Goal: Task Accomplishment & Management: Manage account settings

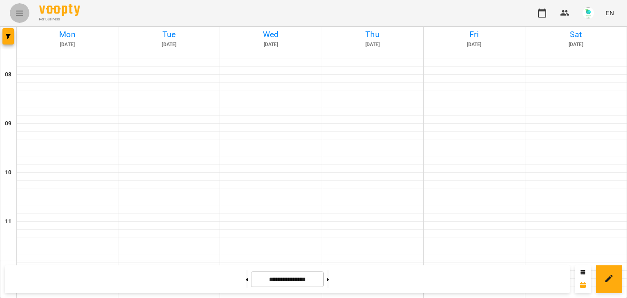
click at [23, 12] on icon "Menu" at bounding box center [20, 13] width 10 height 10
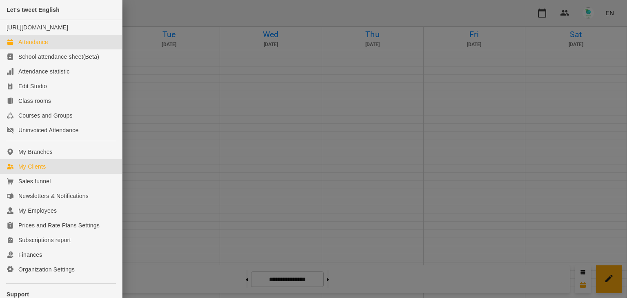
click at [34, 171] on div "My Clients" at bounding box center [31, 166] width 27 height 8
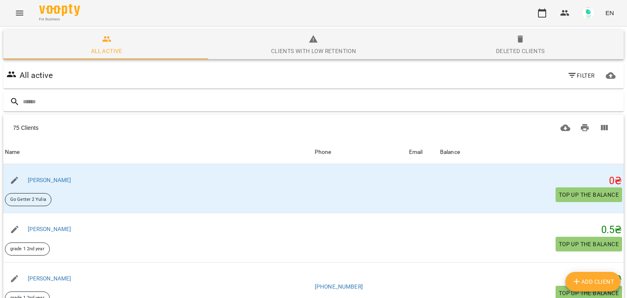
click at [511, 47] on div "Deleted clients" at bounding box center [520, 51] width 49 height 10
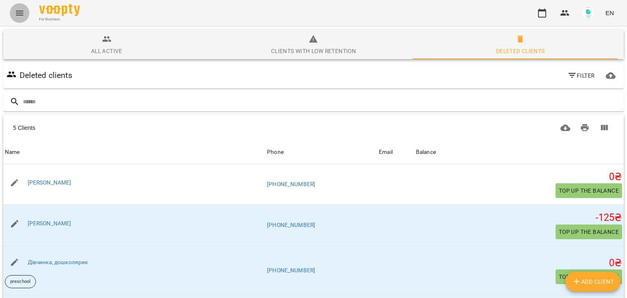
click at [22, 9] on icon "Menu" at bounding box center [20, 13] width 10 height 10
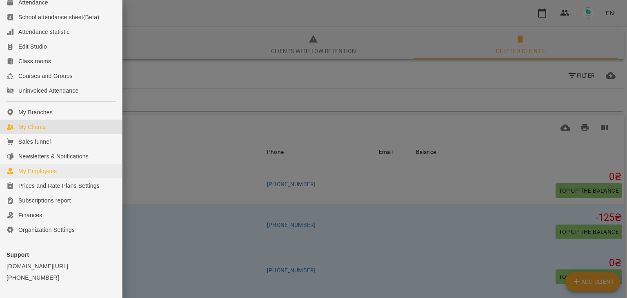
scroll to position [41, 0]
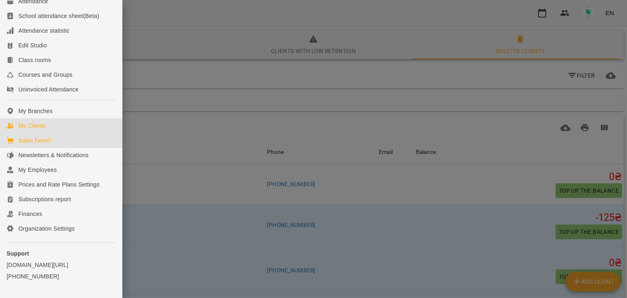
click at [41, 145] on div "Sales funnel" at bounding box center [34, 140] width 32 height 8
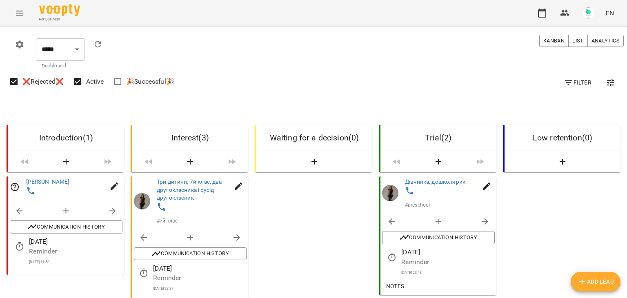
scroll to position [82, 0]
click at [164, 202] on icon at bounding box center [162, 207] width 10 height 10
click at [183, 145] on img at bounding box center [178, 146] width 12 height 12
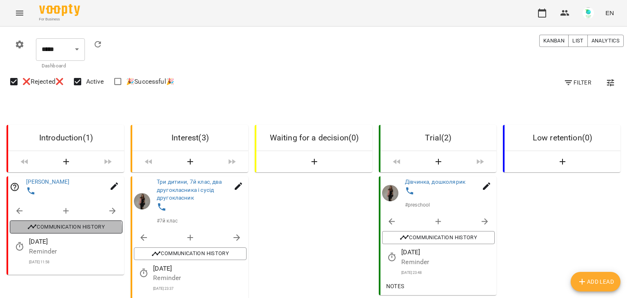
click at [54, 222] on span "Communication History" at bounding box center [66, 227] width 105 height 10
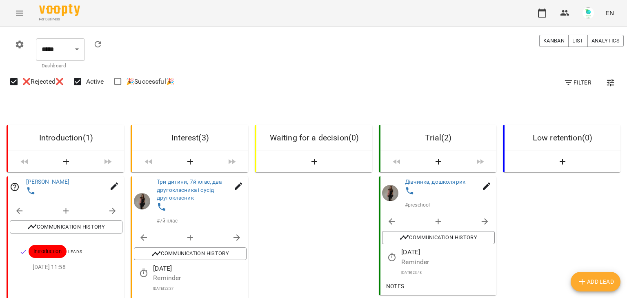
click at [46, 248] on span "Introduction" at bounding box center [48, 251] width 38 height 7
click at [191, 233] on icon "button" at bounding box center [190, 238] width 10 height 10
select select "*"
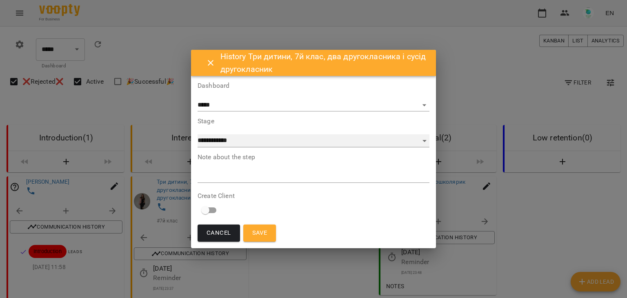
click at [426, 142] on select "**********" at bounding box center [314, 140] width 232 height 13
click at [424, 142] on select "**********" at bounding box center [314, 140] width 232 height 13
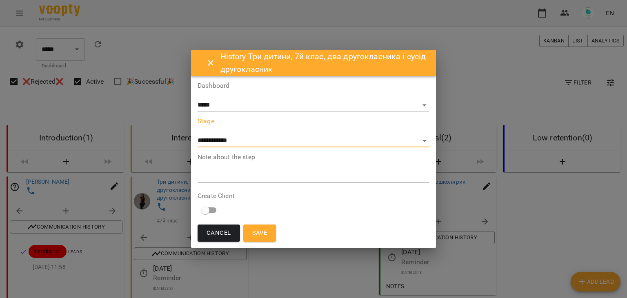
click at [205, 234] on button "Cancel" at bounding box center [219, 233] width 42 height 17
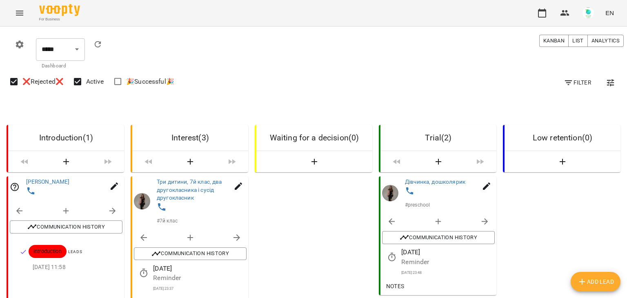
scroll to position [286, 0]
click at [177, 175] on img at bounding box center [178, 175] width 12 height 12
click at [175, 157] on icon at bounding box center [176, 159] width 7 height 7
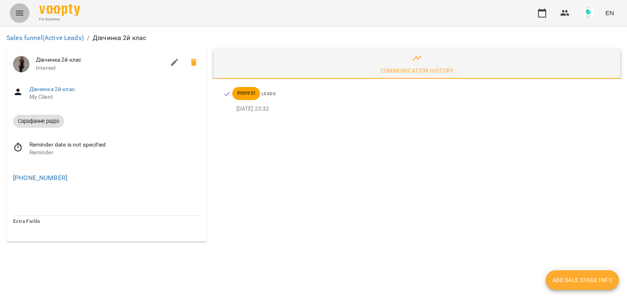
click at [22, 10] on icon "Menu" at bounding box center [20, 13] width 10 height 10
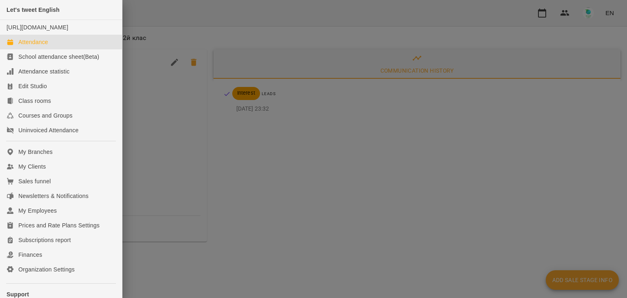
click at [25, 46] on div "Attendance" at bounding box center [33, 42] width 30 height 8
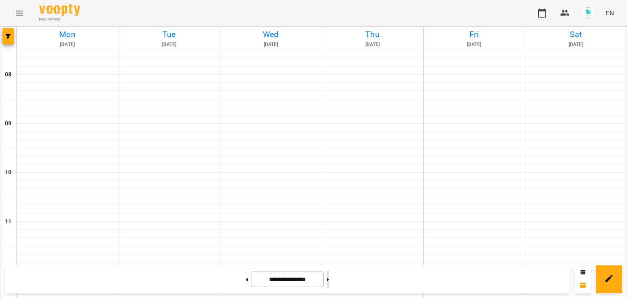
click at [329, 281] on button at bounding box center [328, 279] width 2 height 18
click at [329, 280] on icon at bounding box center [328, 279] width 2 height 3
type input "**********"
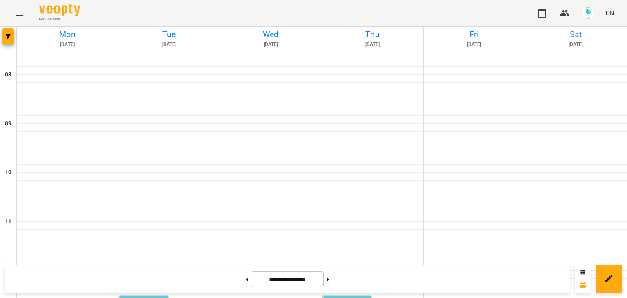
scroll to position [245, 0]
click at [10, 34] on icon "button" at bounding box center [8, 36] width 5 height 5
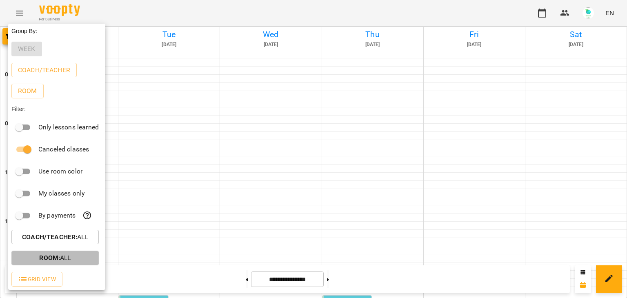
click at [64, 255] on p "Room : All" at bounding box center [54, 258] width 31 height 10
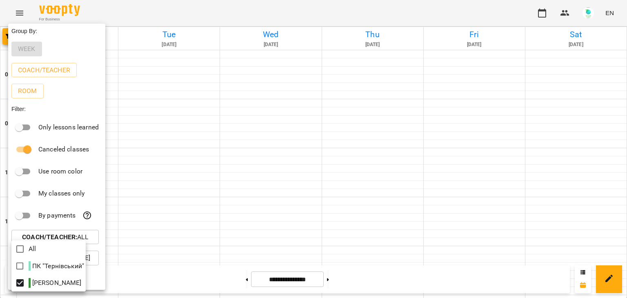
click at [127, 274] on div at bounding box center [313, 149] width 627 height 298
click at [436, 224] on div at bounding box center [313, 149] width 627 height 298
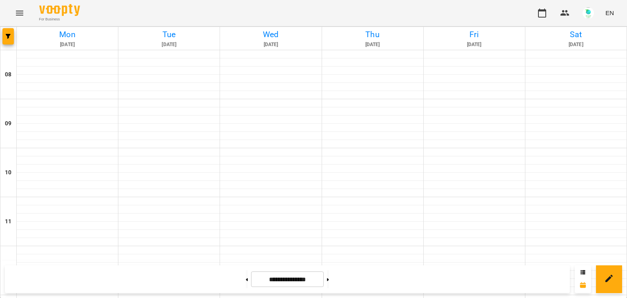
click at [18, 14] on icon "Menu" at bounding box center [20, 13] width 10 height 10
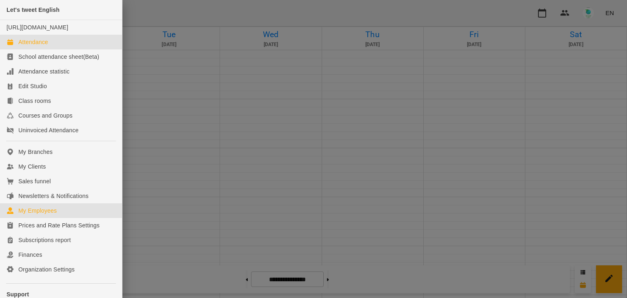
click at [46, 215] on div "My Employees" at bounding box center [37, 211] width 38 height 8
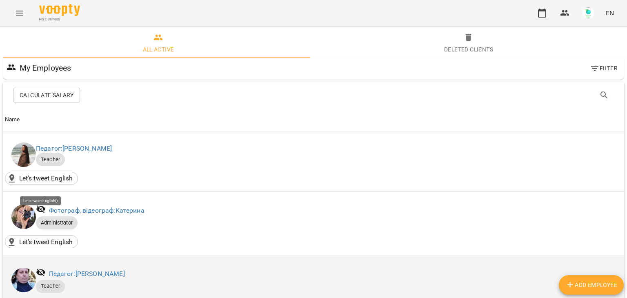
scroll to position [163, 0]
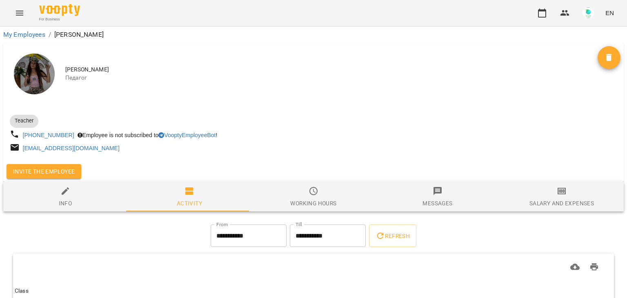
click at [52, 176] on span "Invite the employee" at bounding box center [44, 172] width 62 height 10
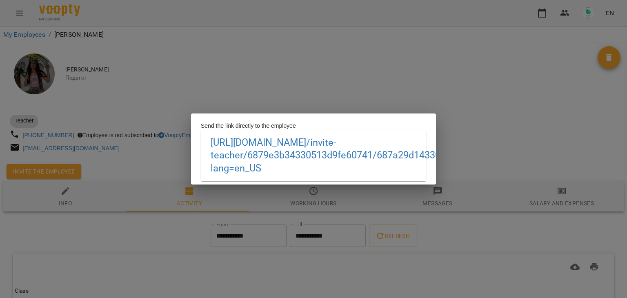
click at [275, 76] on div "Send the link directly to the employee [URL][DOMAIN_NAME] /invite-teacher/6879e…" at bounding box center [313, 149] width 627 height 298
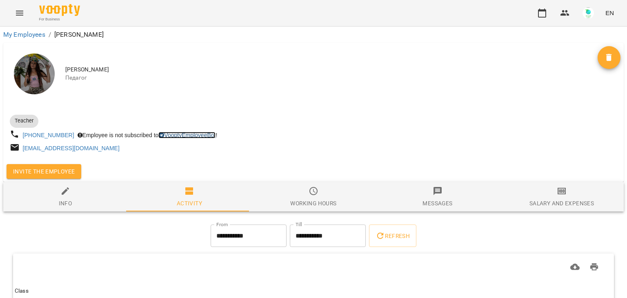
drag, startPoint x: 217, startPoint y: 138, endPoint x: 207, endPoint y: 137, distance: 10.2
click at [24, 13] on icon "Menu" at bounding box center [20, 13] width 10 height 10
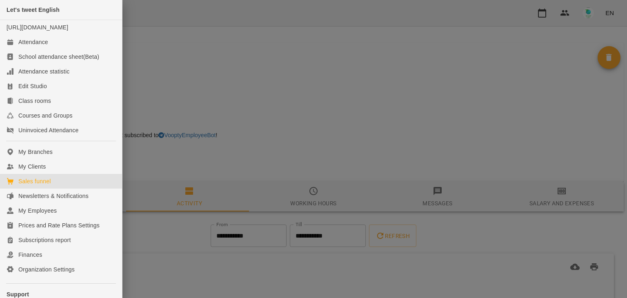
click at [47, 185] on div "Sales funnel" at bounding box center [34, 181] width 32 height 8
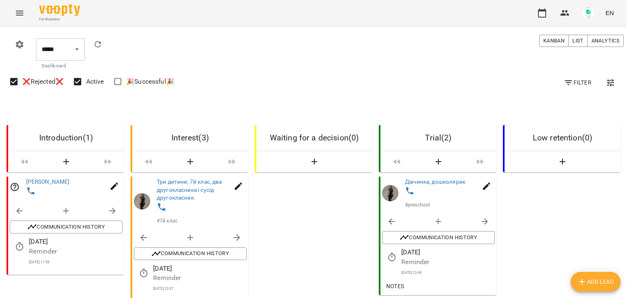
scroll to position [204, 0]
click at [179, 144] on img at bounding box center [178, 145] width 12 height 12
